Goal: Check status: Check status

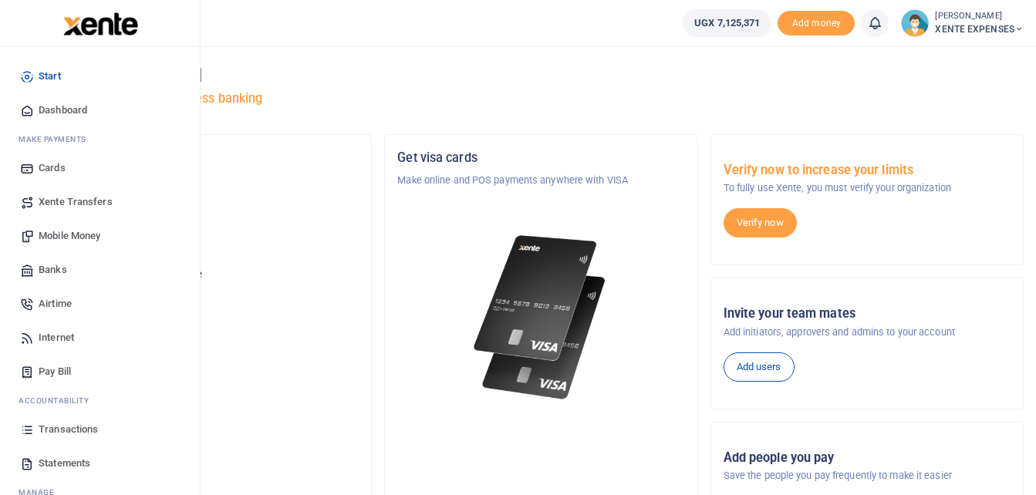
click at [74, 424] on span "Transactions" at bounding box center [68, 429] width 59 height 15
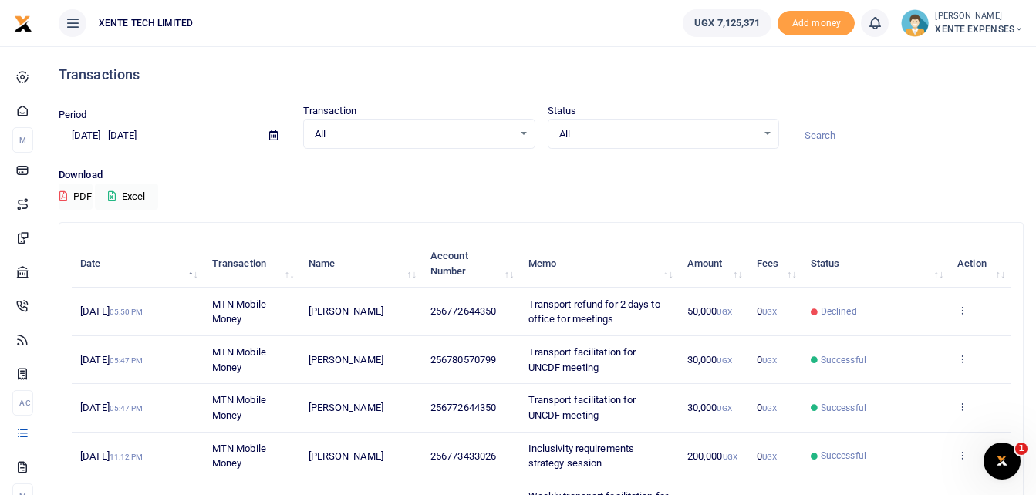
click at [273, 131] on icon at bounding box center [273, 135] width 8 height 10
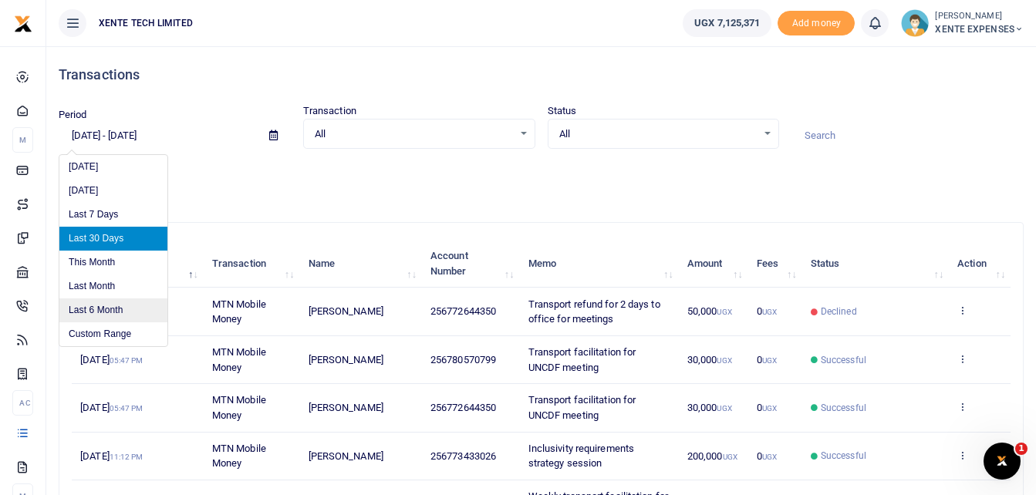
click at [103, 313] on li "Last 6 Month" at bounding box center [113, 311] width 108 height 24
type input "[DATE] - [DATE]"
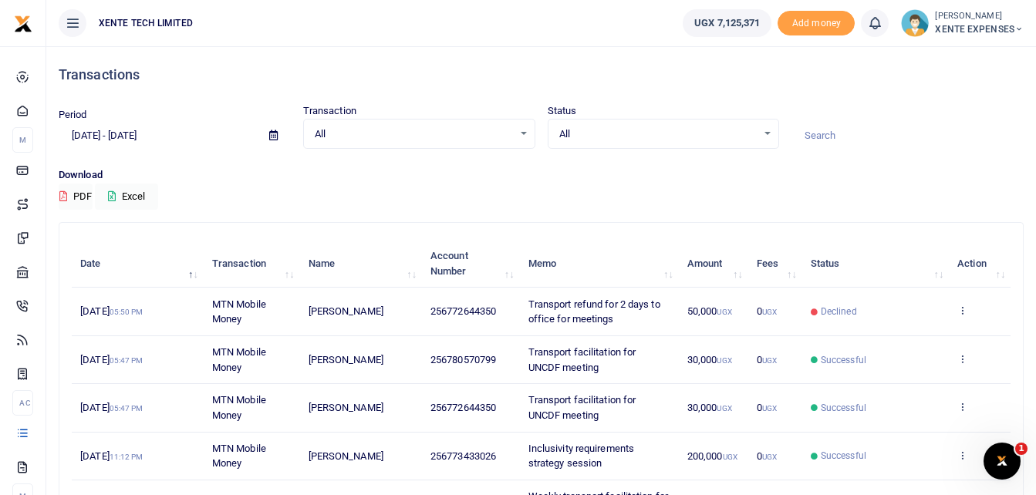
click at [846, 131] on input at bounding box center [908, 136] width 232 height 26
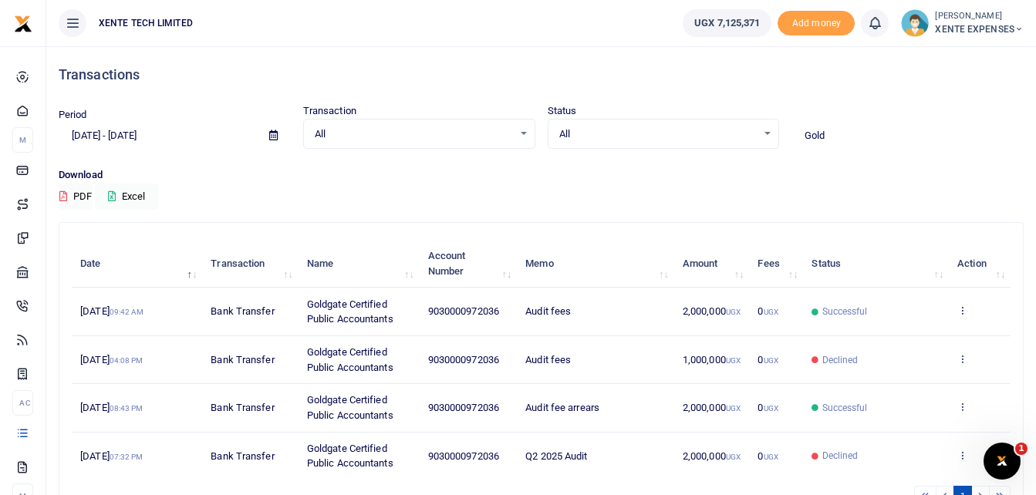
drag, startPoint x: 837, startPoint y: 140, endPoint x: 804, endPoint y: 140, distance: 33.2
click at [804, 140] on input "Gold" at bounding box center [908, 136] width 232 height 26
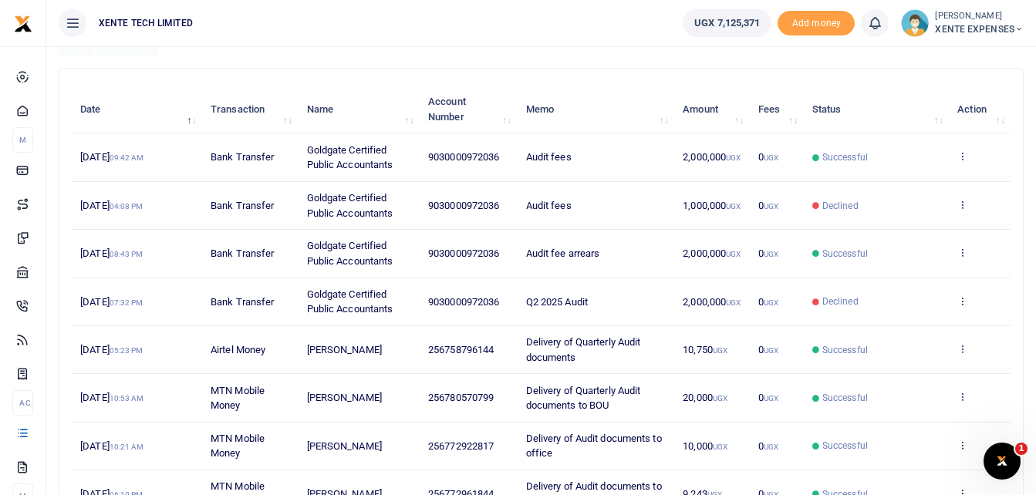
scroll to position [77, 0]
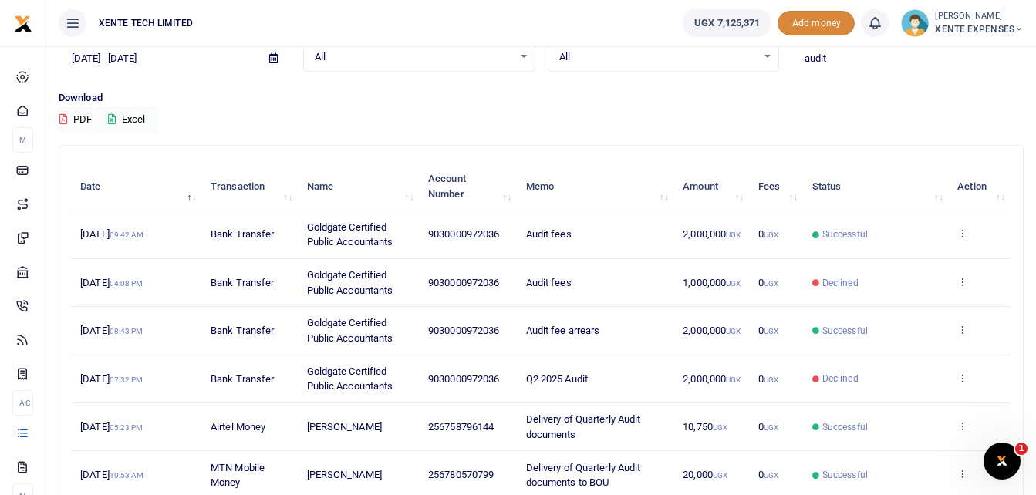
type input "audit"
